Goal: Information Seeking & Learning: Check status

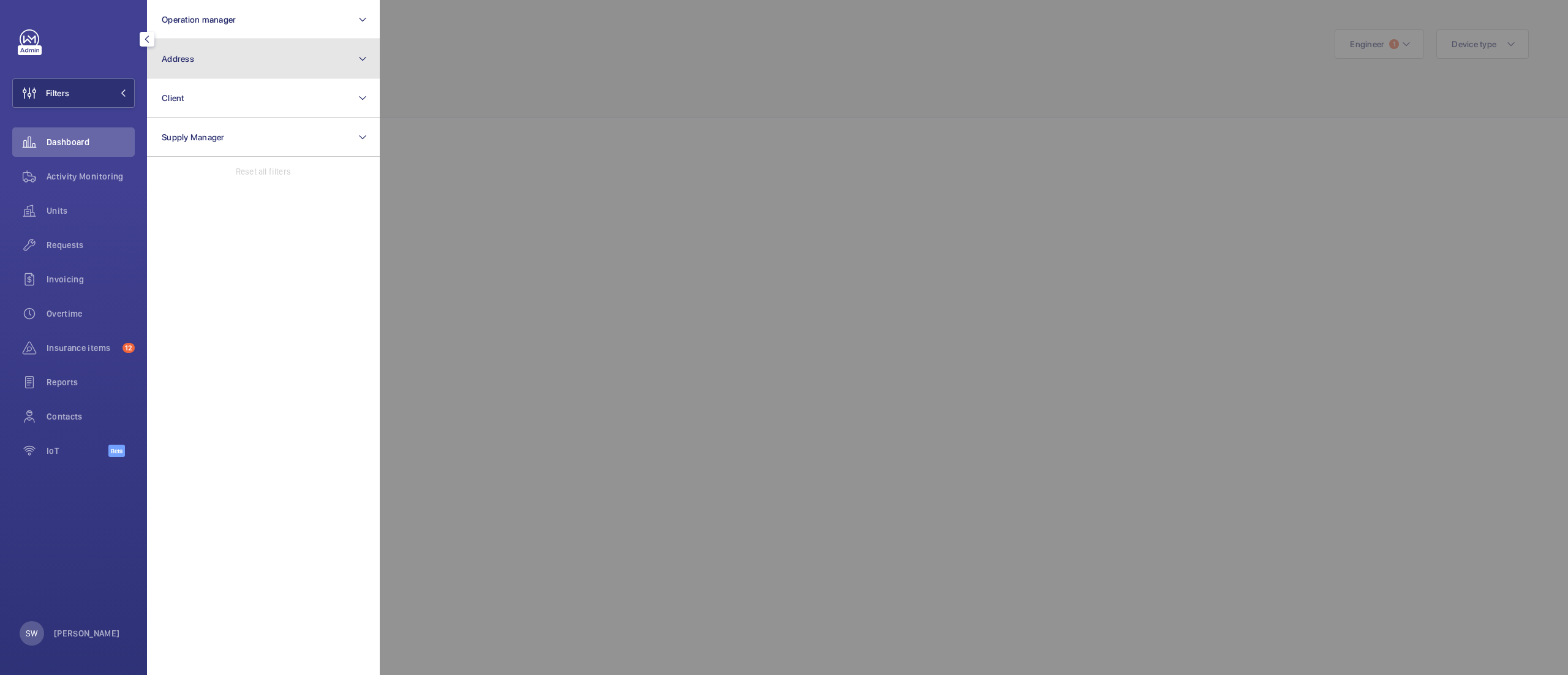
click at [245, 63] on button "Address" at bounding box center [264, 59] width 233 height 39
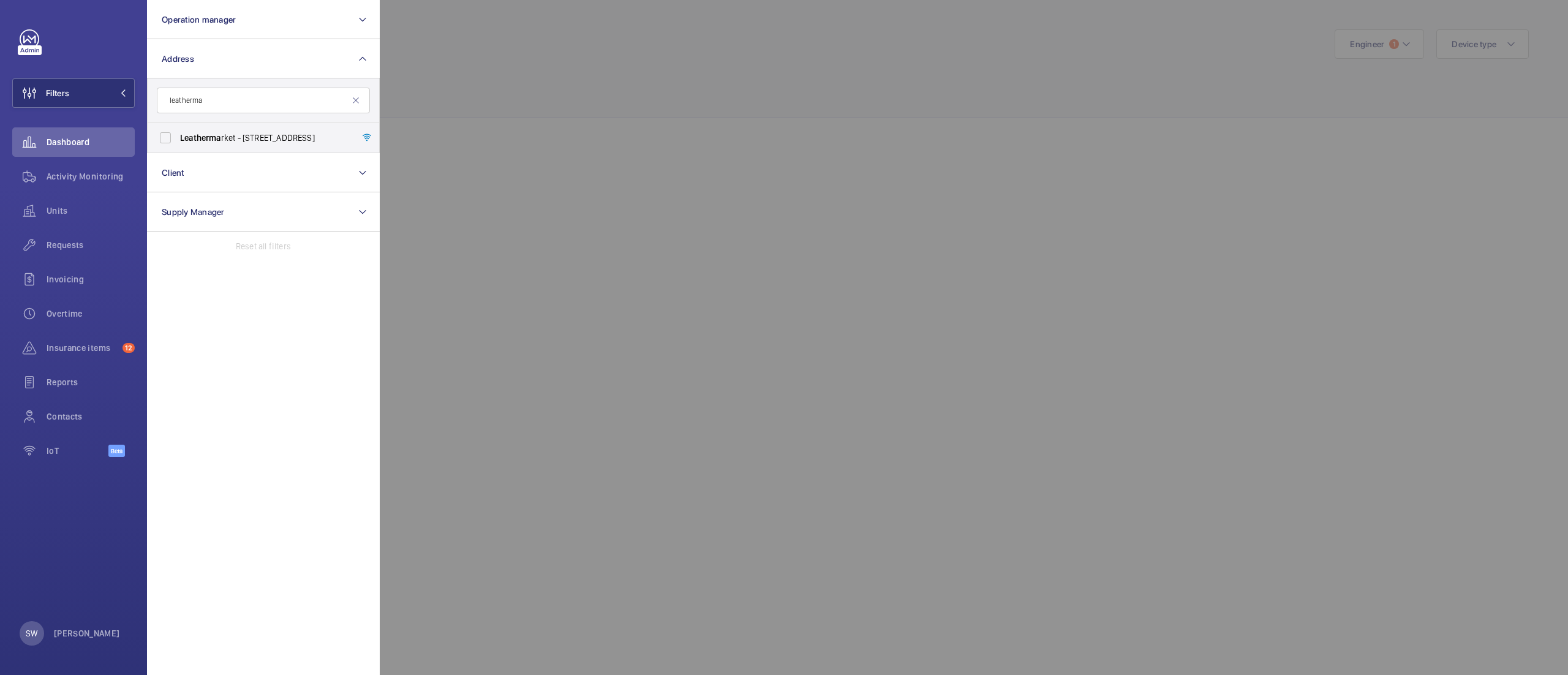
type input "leatherma"
click at [239, 101] on input "leatherma" at bounding box center [263, 101] width 213 height 26
click at [209, 169] on button "Client" at bounding box center [264, 172] width 233 height 39
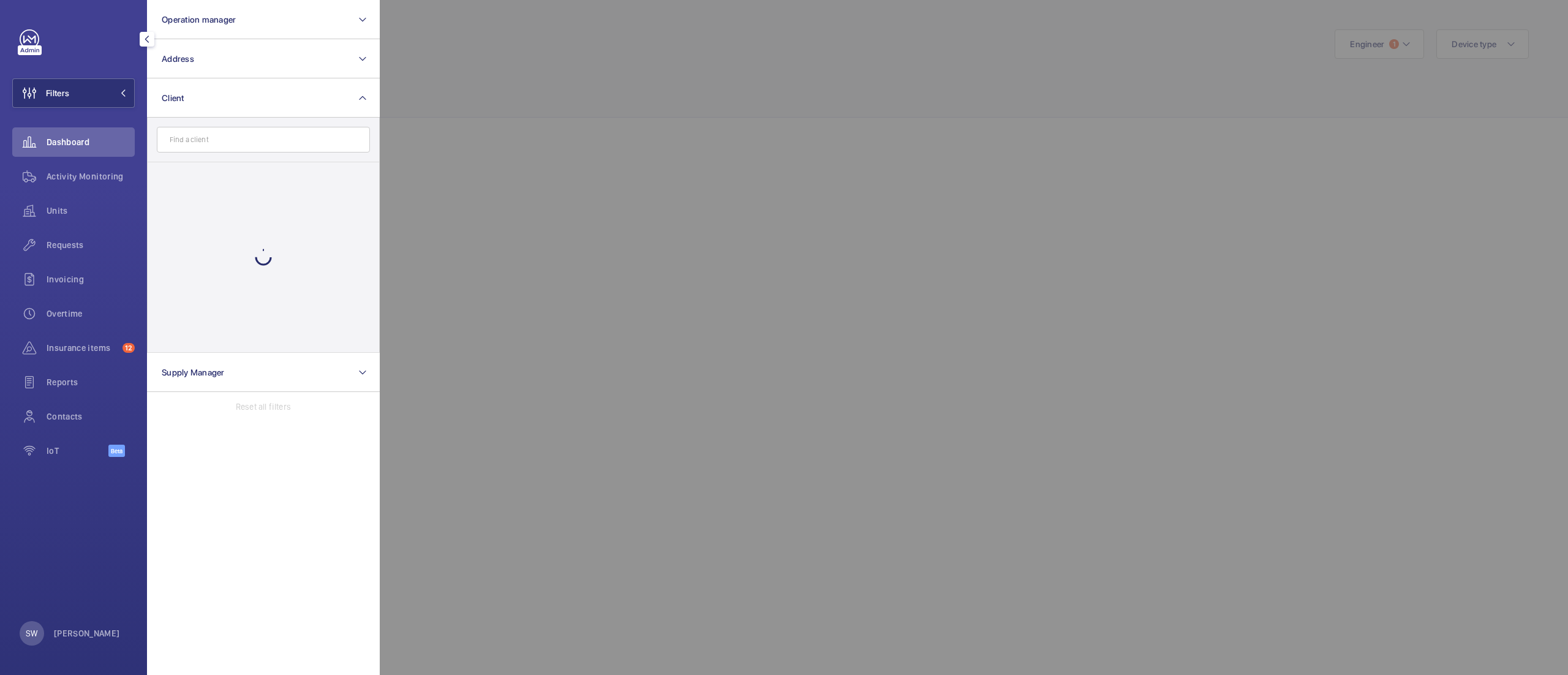
click at [263, 146] on input "text" at bounding box center [263, 140] width 213 height 26
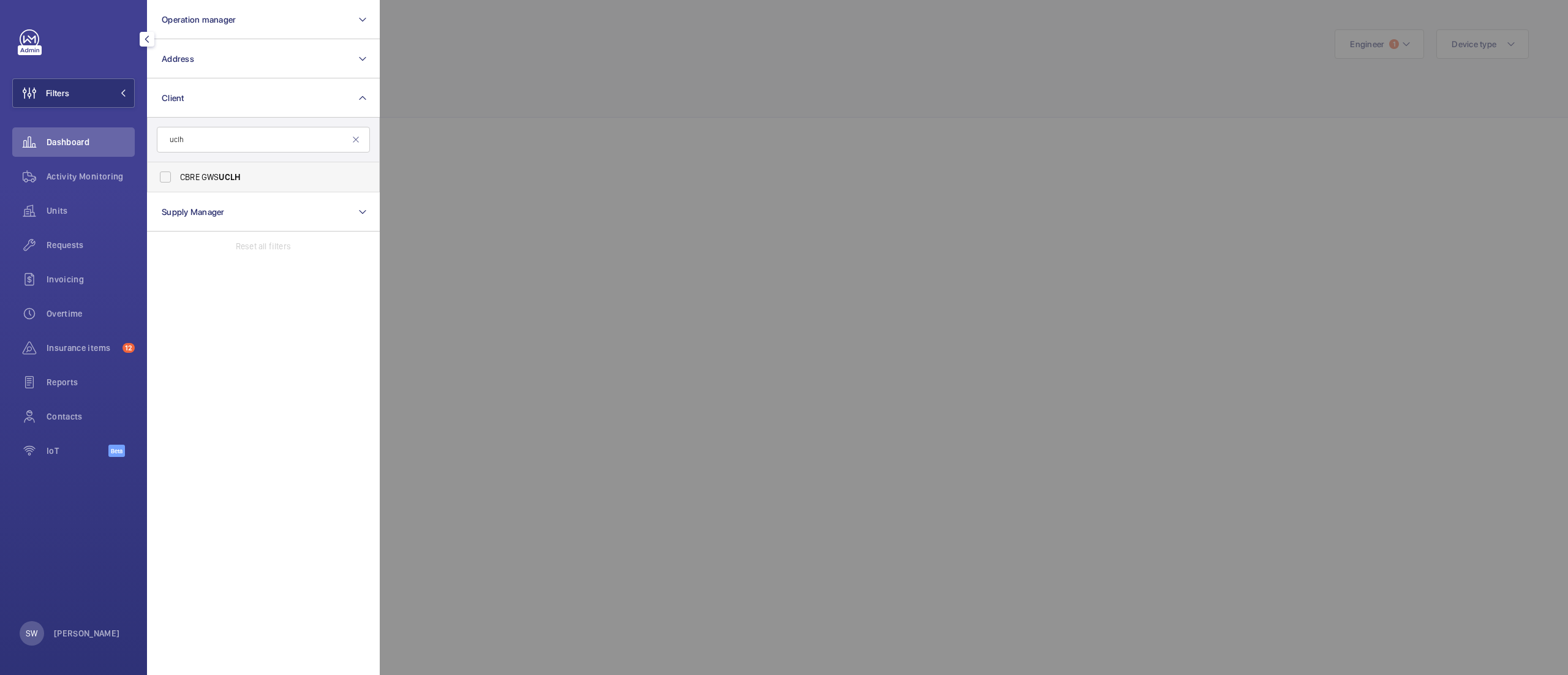
type input "uclh"
click at [226, 182] on span "UCLH" at bounding box center [230, 177] width 22 height 10
click at [178, 182] on input "CBRE GWS UCLH" at bounding box center [165, 177] width 24 height 24
checkbox input "true"
click at [737, 146] on div at bounding box center [1164, 337] width 1568 height 675
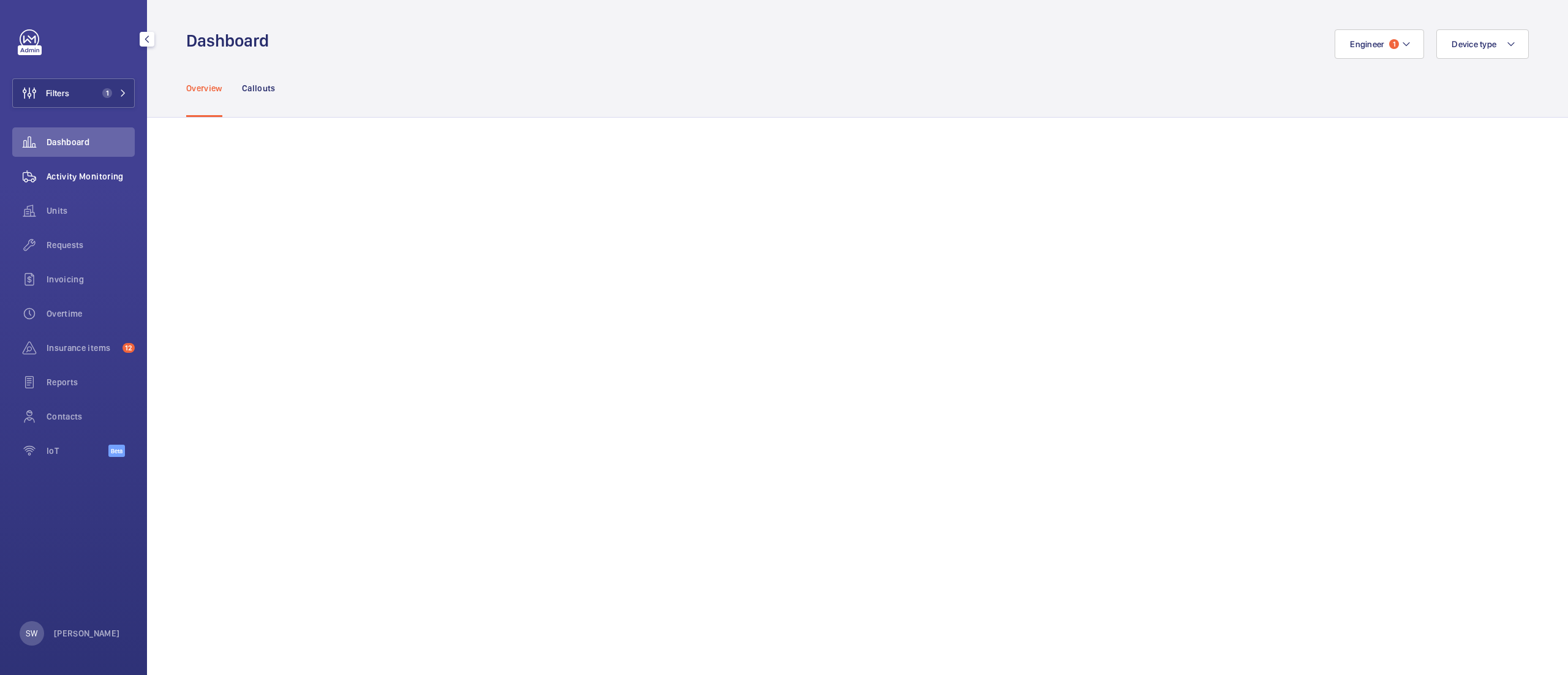
click at [88, 169] on div "Activity Monitoring" at bounding box center [74, 177] width 123 height 30
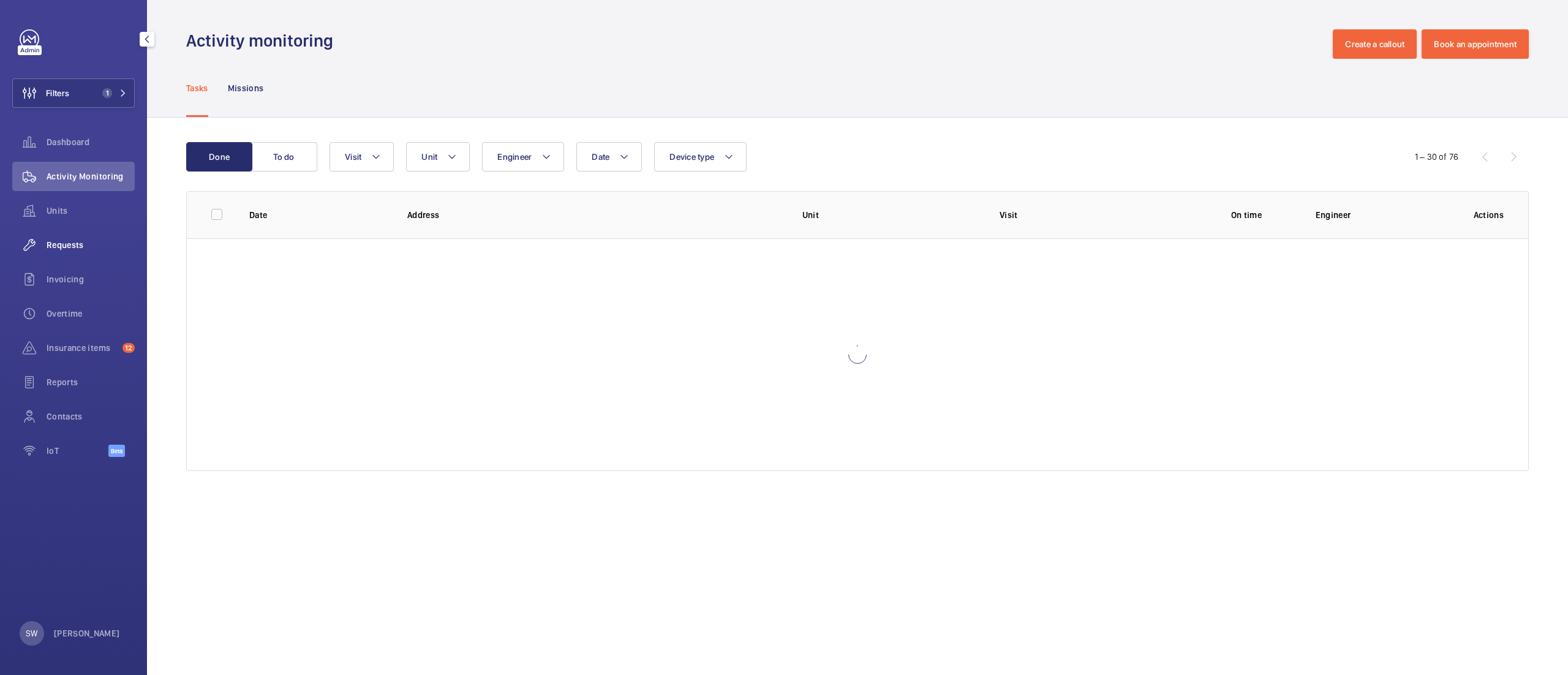
click at [60, 245] on span "Requests" at bounding box center [90, 245] width 88 height 12
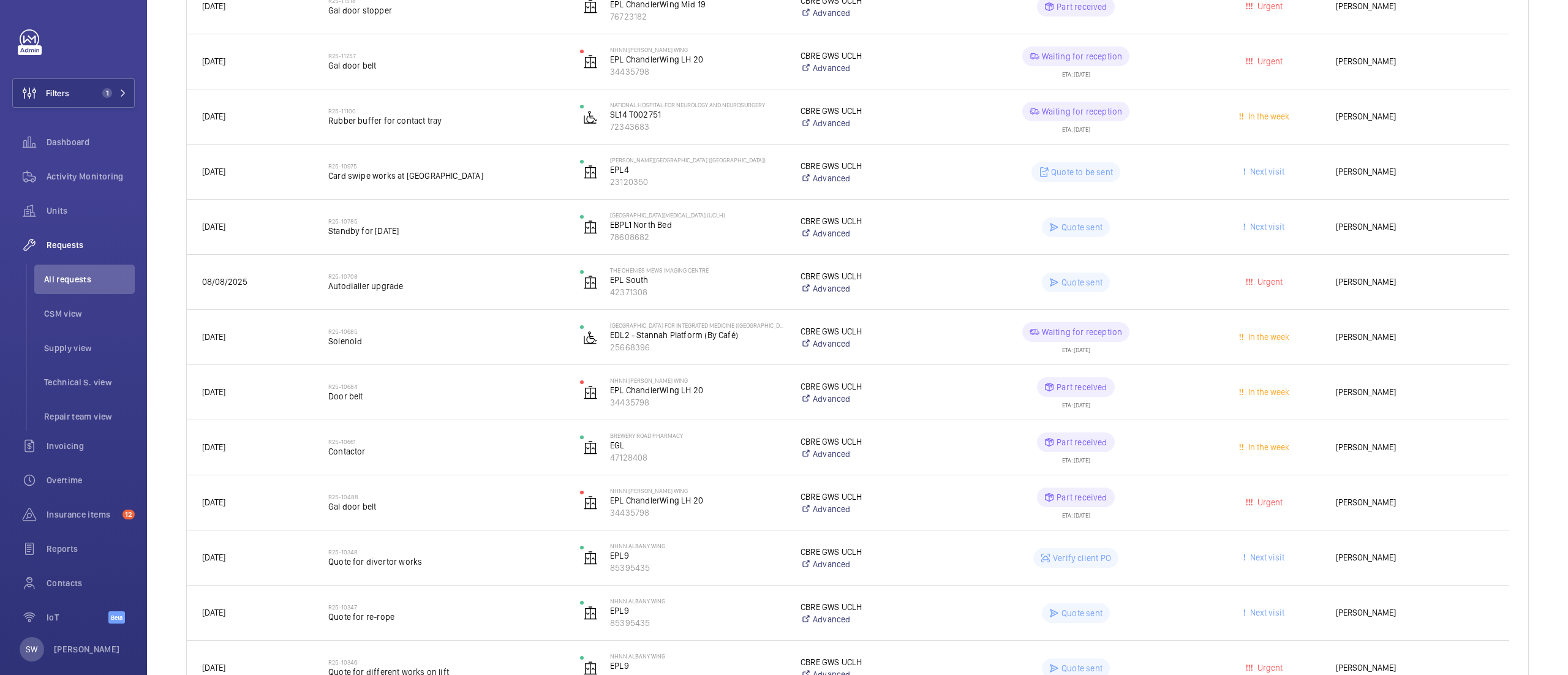
scroll to position [866, 0]
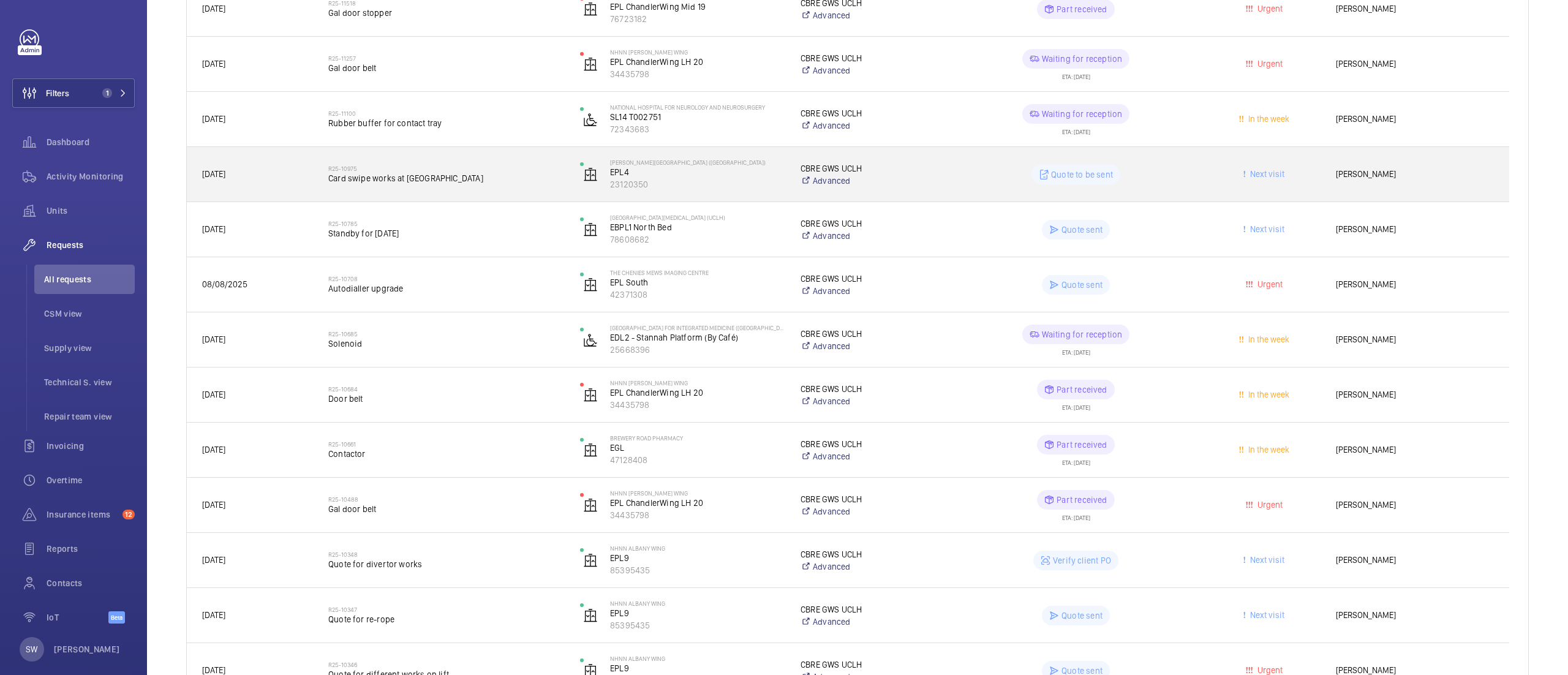
click at [542, 169] on h2 "R25-10975" at bounding box center [446, 169] width 236 height 7
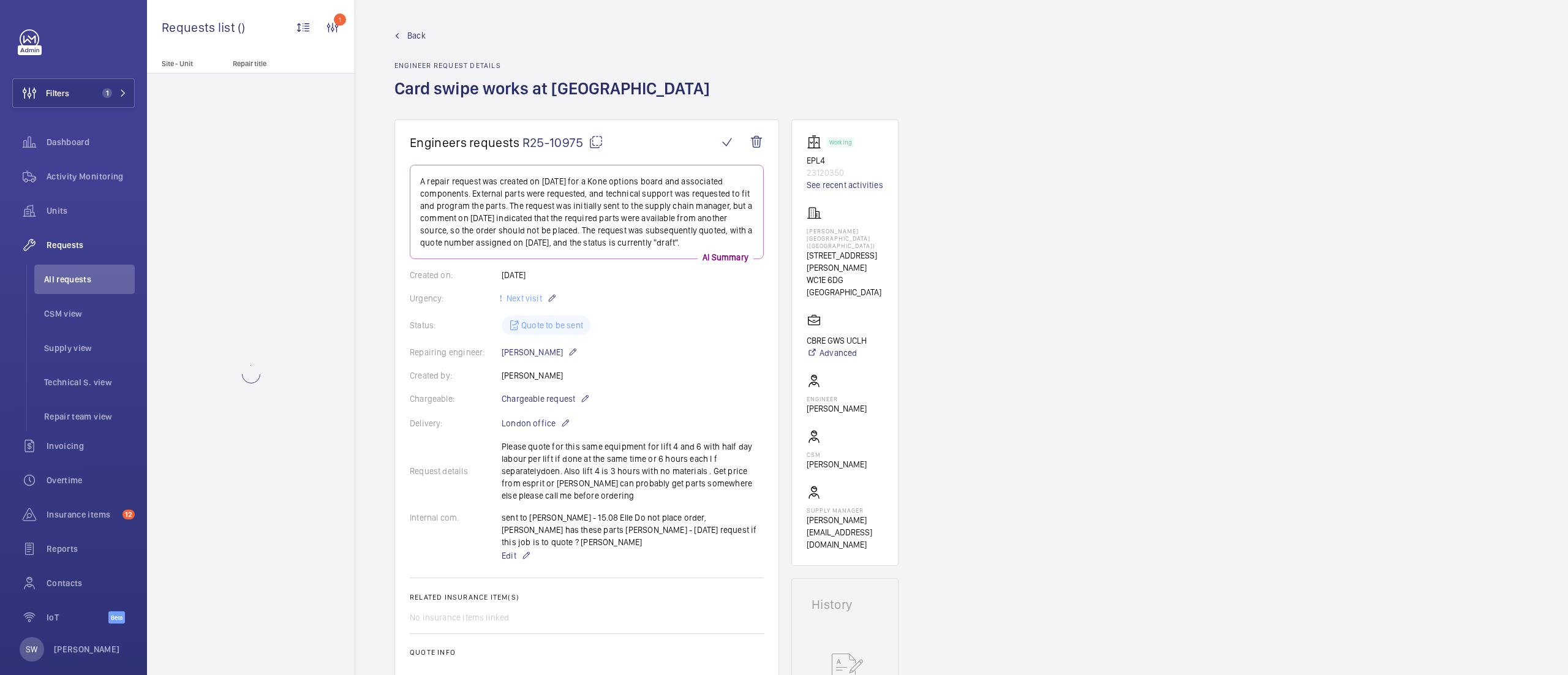
click at [590, 146] on mat-icon at bounding box center [596, 142] width 15 height 15
